Goal: Navigation & Orientation: Find specific page/section

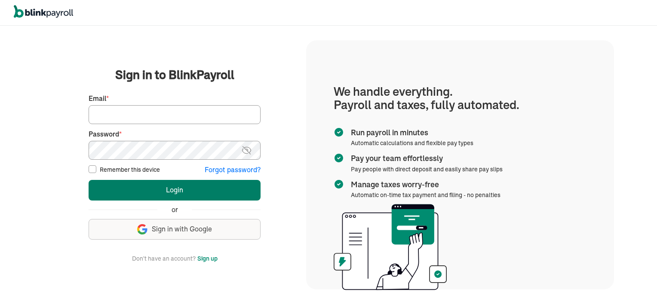
type input "vincentwilson298@gmail.com"
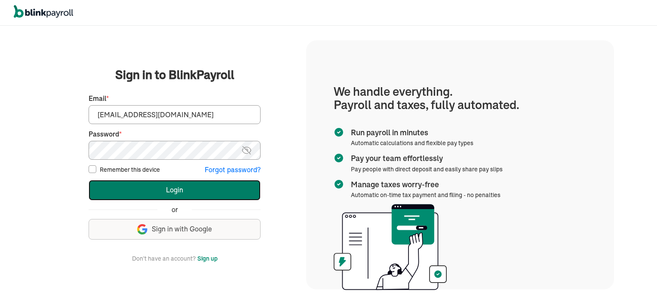
click at [174, 188] on button "Login" at bounding box center [175, 190] width 172 height 21
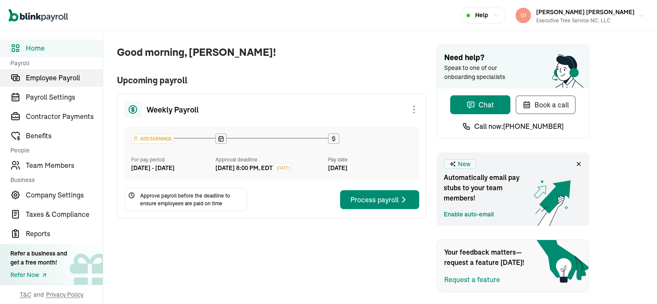
click at [62, 76] on span "Employee Payroll" at bounding box center [64, 78] width 77 height 10
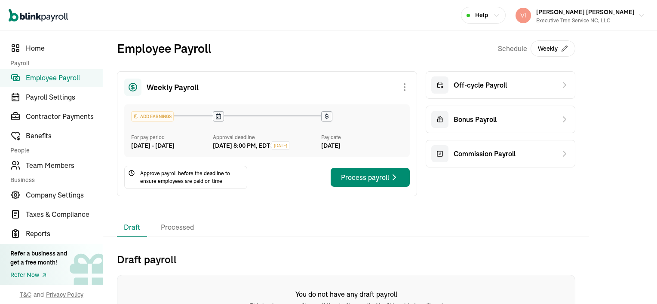
scroll to position [36, 0]
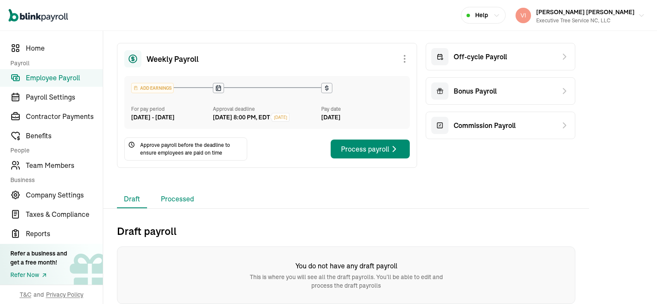
click at [181, 198] on li "Processed" at bounding box center [177, 200] width 47 height 18
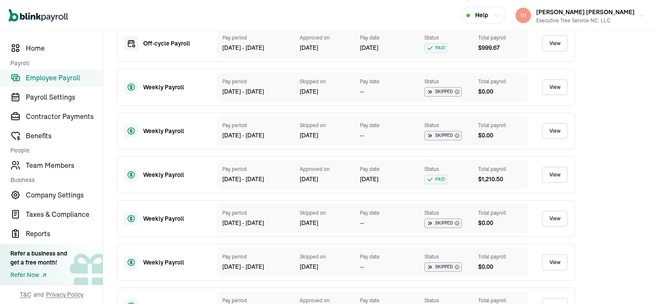
scroll to position [449, 0]
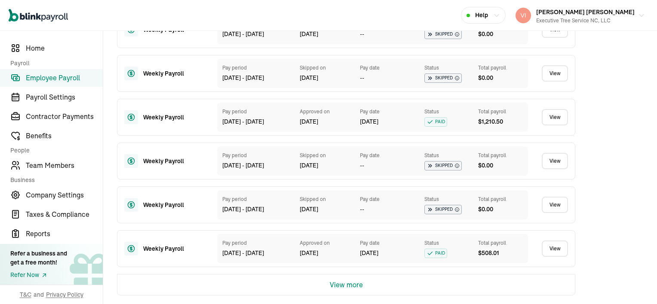
click at [349, 286] on button "View more" at bounding box center [346, 285] width 33 height 21
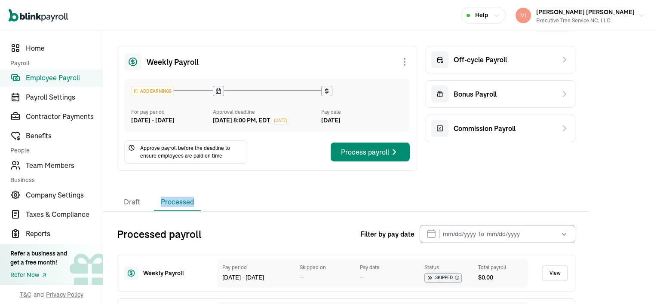
scroll to position [0, 0]
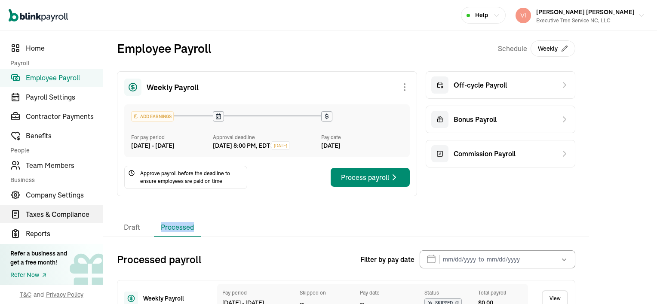
click at [37, 215] on span "Taxes & Compliance" at bounding box center [64, 214] width 77 height 10
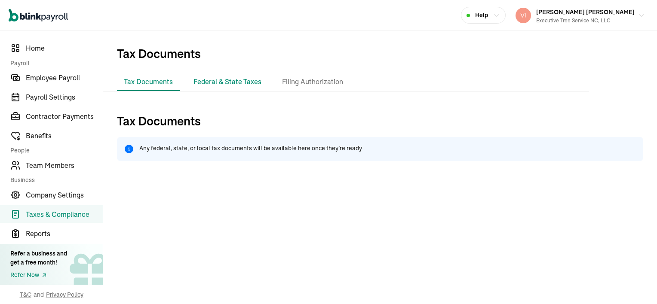
click at [246, 86] on li "Federal & State Taxes" at bounding box center [228, 82] width 82 height 18
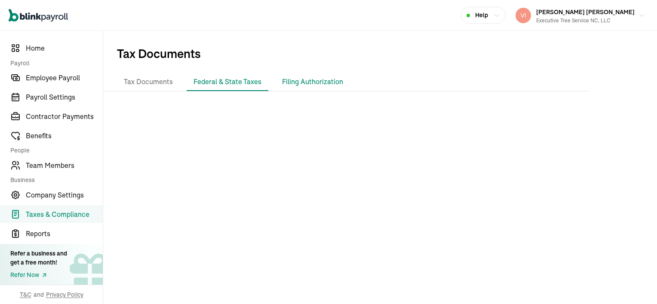
click at [306, 83] on li "Filing Authorization" at bounding box center [312, 82] width 75 height 18
drag, startPoint x: 423, startPoint y: 60, endPoint x: 427, endPoint y: 55, distance: 6.5
click at [424, 59] on span "Tax Documents" at bounding box center [380, 52] width 554 height 42
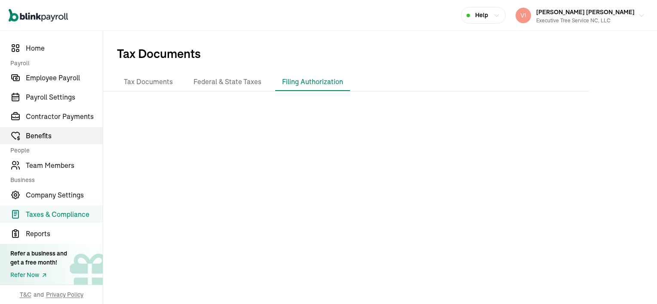
click at [32, 136] on span "Benefits" at bounding box center [64, 136] width 77 height 10
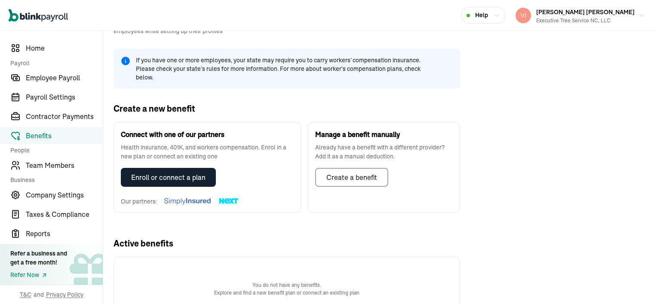
scroll to position [74, 0]
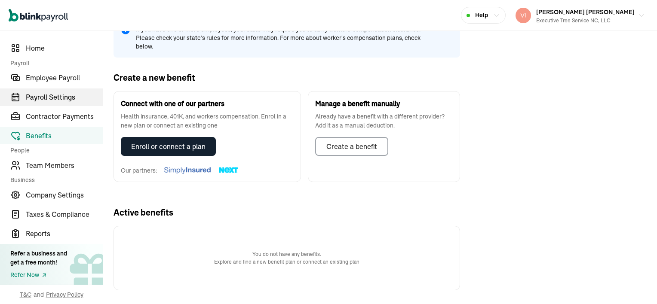
click at [47, 99] on span "Payroll Settings" at bounding box center [64, 97] width 77 height 10
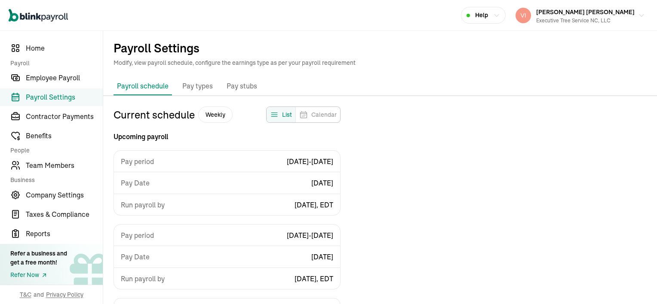
click at [329, 117] on span "Calendar" at bounding box center [323, 115] width 25 height 9
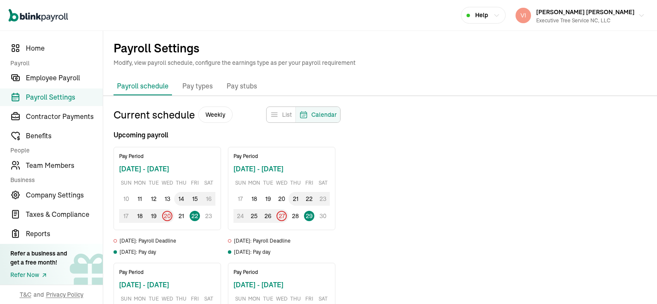
click at [329, 117] on span "Calendar" at bounding box center [323, 115] width 25 height 9
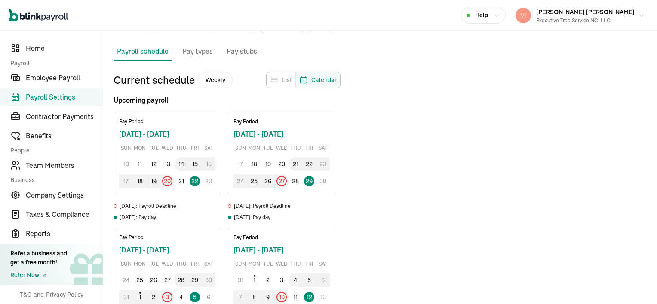
scroll to position [120, 0]
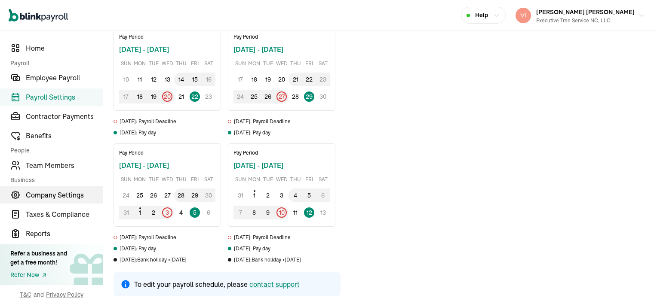
click at [58, 193] on span "Company Settings" at bounding box center [64, 195] width 77 height 10
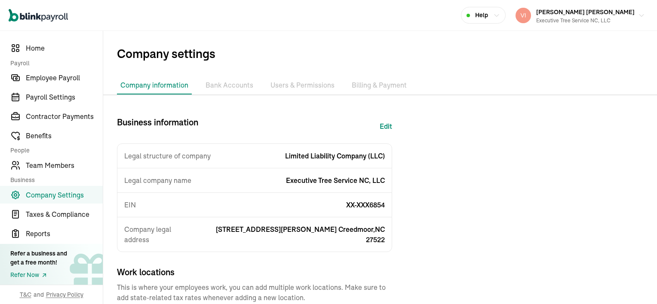
click at [227, 88] on li "Bank Accounts" at bounding box center [229, 86] width 55 height 18
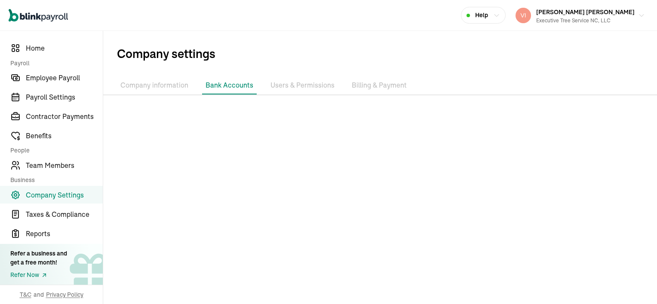
click at [296, 86] on li "Users & Permissions" at bounding box center [302, 86] width 71 height 18
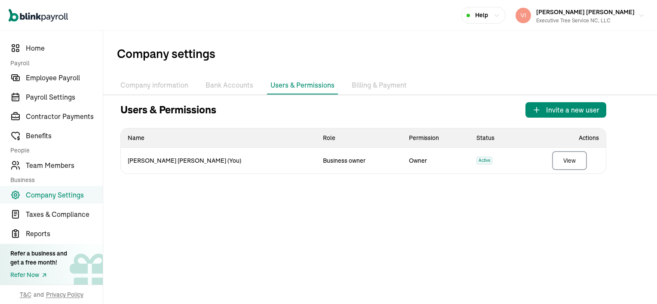
click at [381, 87] on li "Billing & Payment" at bounding box center [379, 86] width 62 height 18
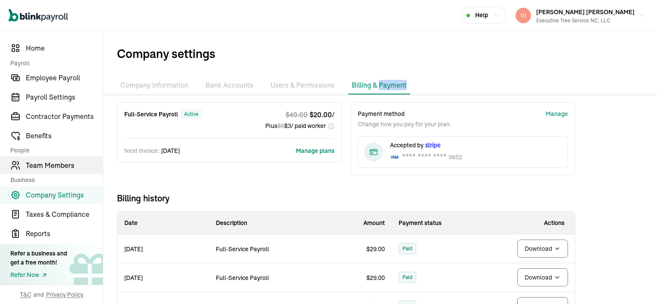
click at [62, 168] on span "Team Members" at bounding box center [64, 165] width 77 height 10
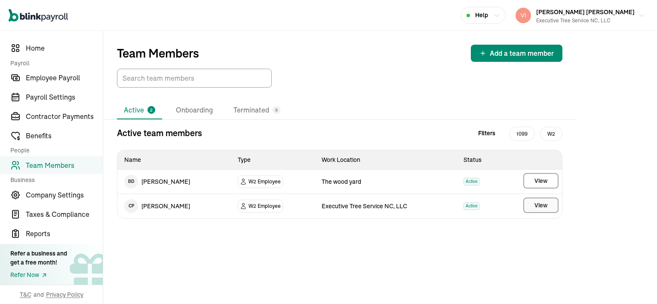
click at [542, 205] on span "View" at bounding box center [541, 205] width 13 height 9
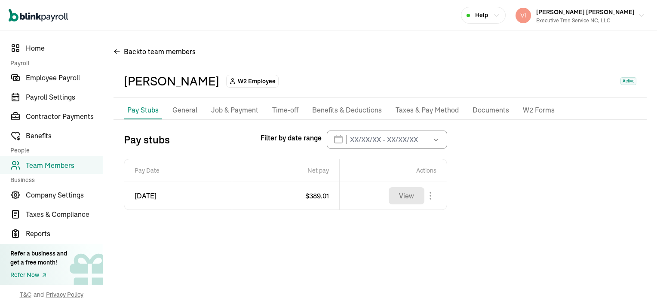
click at [486, 112] on p "Documents" at bounding box center [491, 110] width 37 height 11
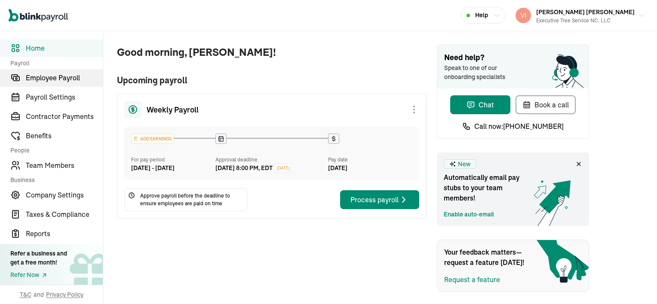
click at [62, 76] on span "Employee Payroll" at bounding box center [64, 78] width 77 height 10
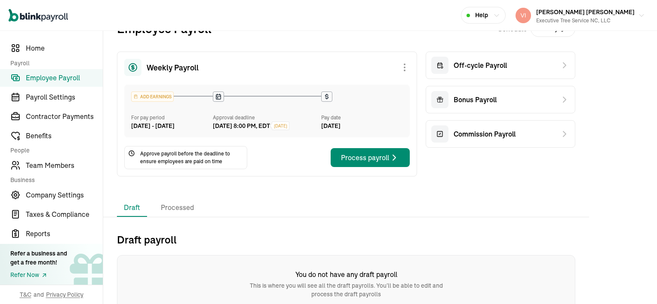
scroll to position [36, 0]
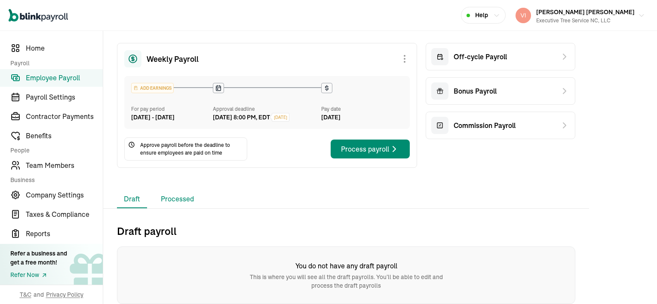
click at [181, 198] on li "Processed" at bounding box center [177, 200] width 47 height 18
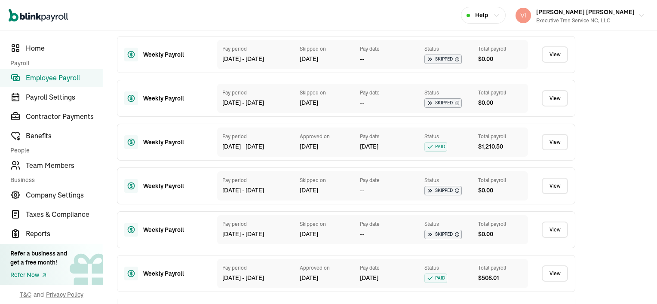
scroll to position [449, 0]
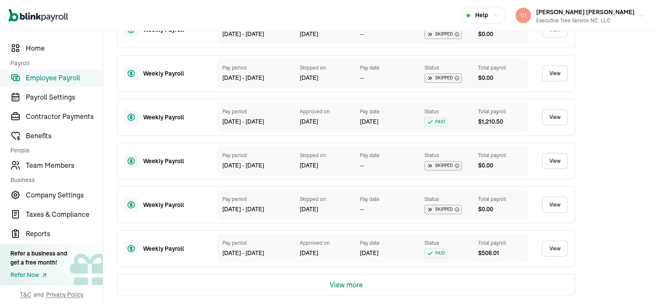
click at [349, 286] on button "View more" at bounding box center [346, 285] width 33 height 21
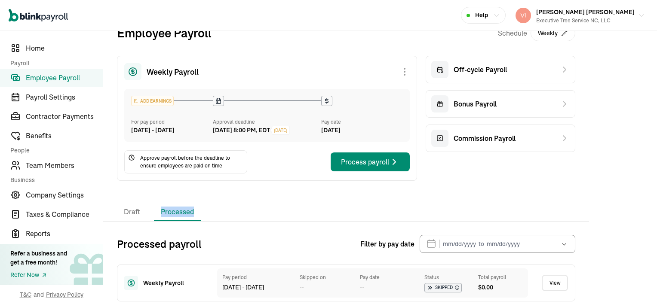
scroll to position [0, 0]
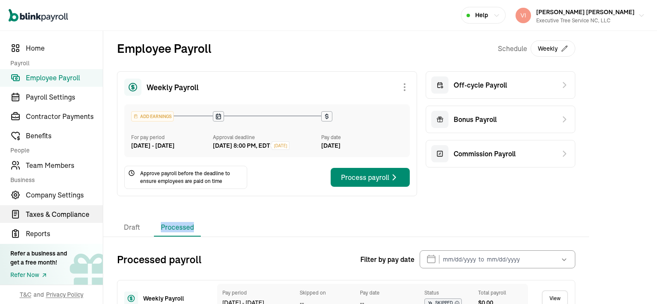
click at [37, 215] on span "Taxes & Compliance" at bounding box center [64, 214] width 77 height 10
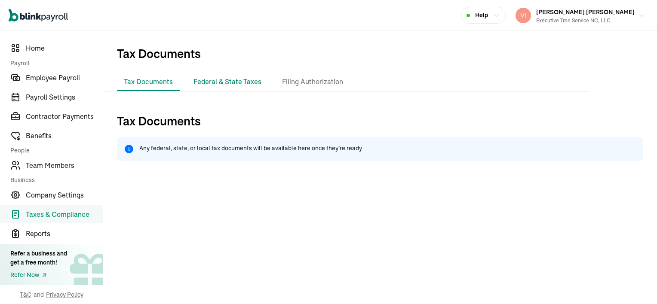
click at [246, 86] on li "Federal & State Taxes" at bounding box center [228, 82] width 82 height 18
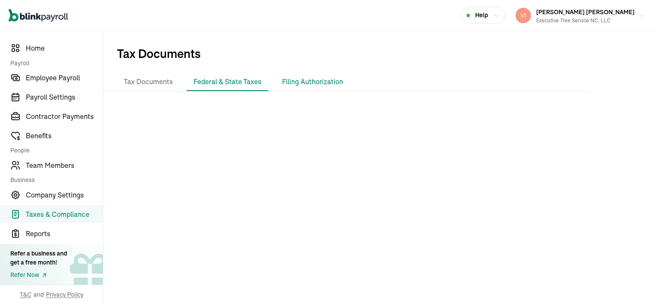
click at [306, 83] on li "Filing Authorization" at bounding box center [312, 82] width 75 height 18
drag, startPoint x: 423, startPoint y: 60, endPoint x: 427, endPoint y: 55, distance: 6.5
click at [424, 59] on span "Tax Documents" at bounding box center [380, 52] width 554 height 42
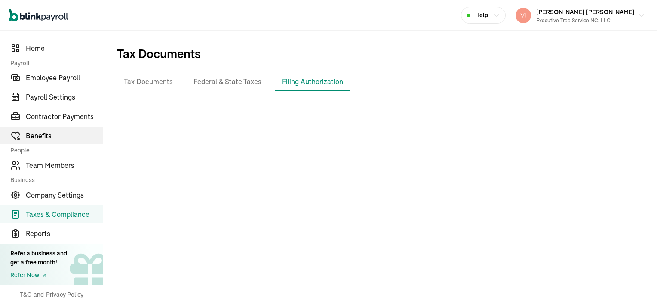
click at [32, 136] on span "Benefits" at bounding box center [64, 136] width 77 height 10
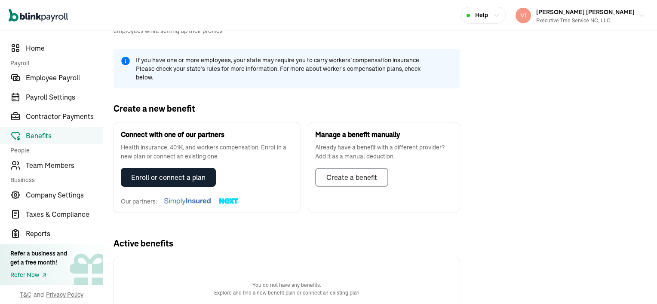
scroll to position [74, 0]
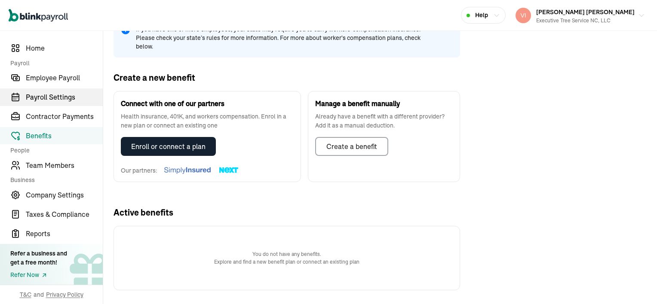
click at [47, 99] on span "Payroll Settings" at bounding box center [64, 97] width 77 height 10
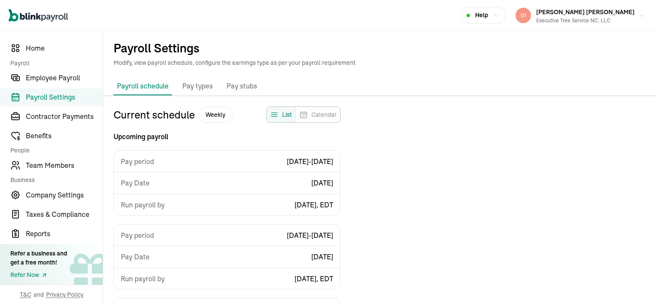
click at [329, 117] on span "Calendar" at bounding box center [323, 115] width 25 height 9
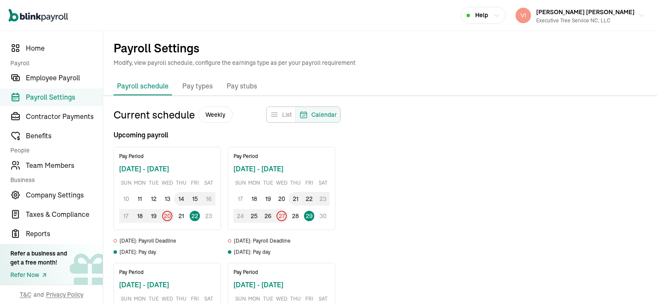
click at [329, 117] on span "Calendar" at bounding box center [323, 115] width 25 height 9
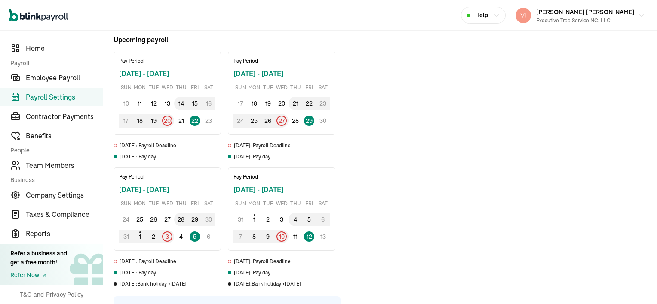
scroll to position [120, 0]
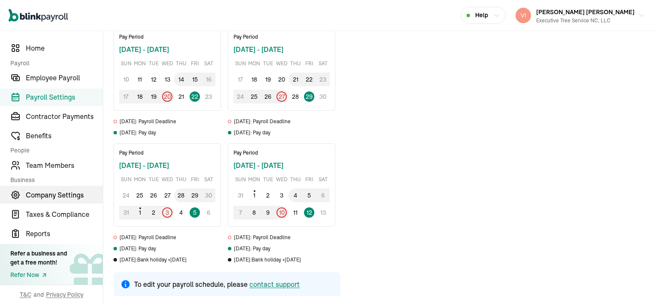
click at [58, 193] on span "Company Settings" at bounding box center [64, 195] width 77 height 10
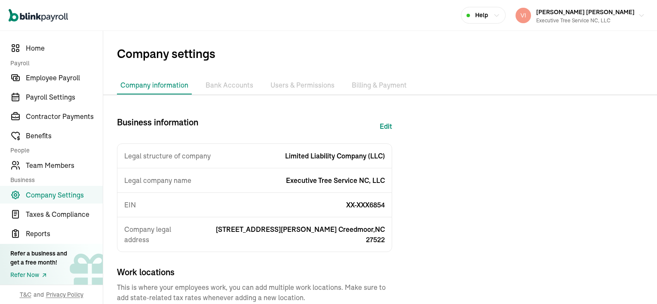
click at [227, 88] on li "Bank Accounts" at bounding box center [229, 86] width 55 height 18
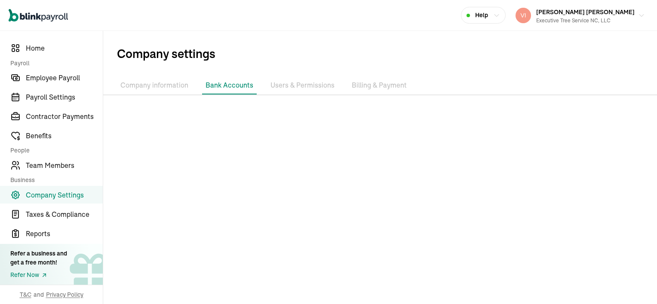
click at [296, 86] on li "Users & Permissions" at bounding box center [302, 86] width 71 height 18
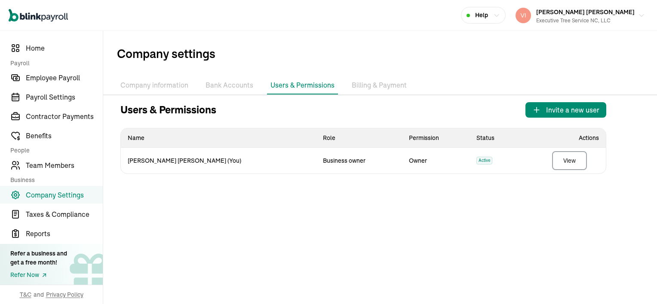
click at [381, 87] on li "Billing & Payment" at bounding box center [379, 86] width 62 height 18
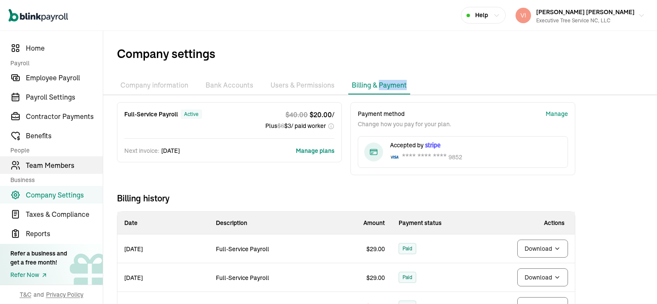
click at [62, 168] on span "Team Members" at bounding box center [64, 165] width 77 height 10
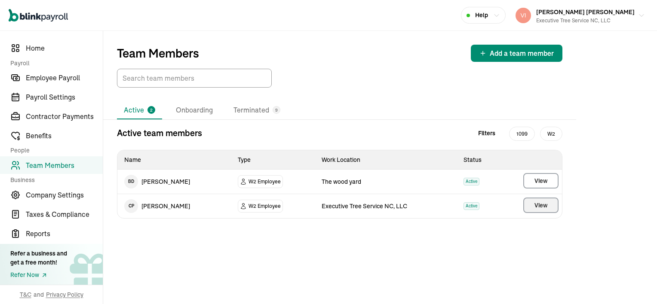
click at [542, 205] on span "View" at bounding box center [541, 205] width 13 height 9
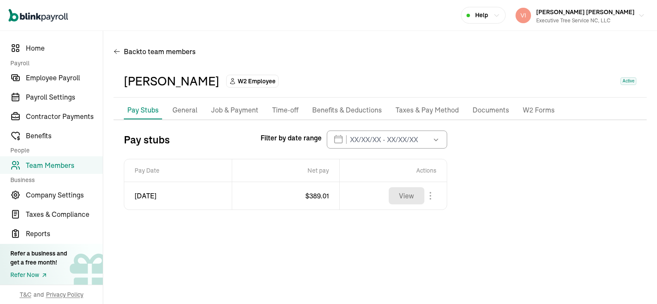
click at [486, 112] on p "Documents" at bounding box center [491, 110] width 37 height 11
